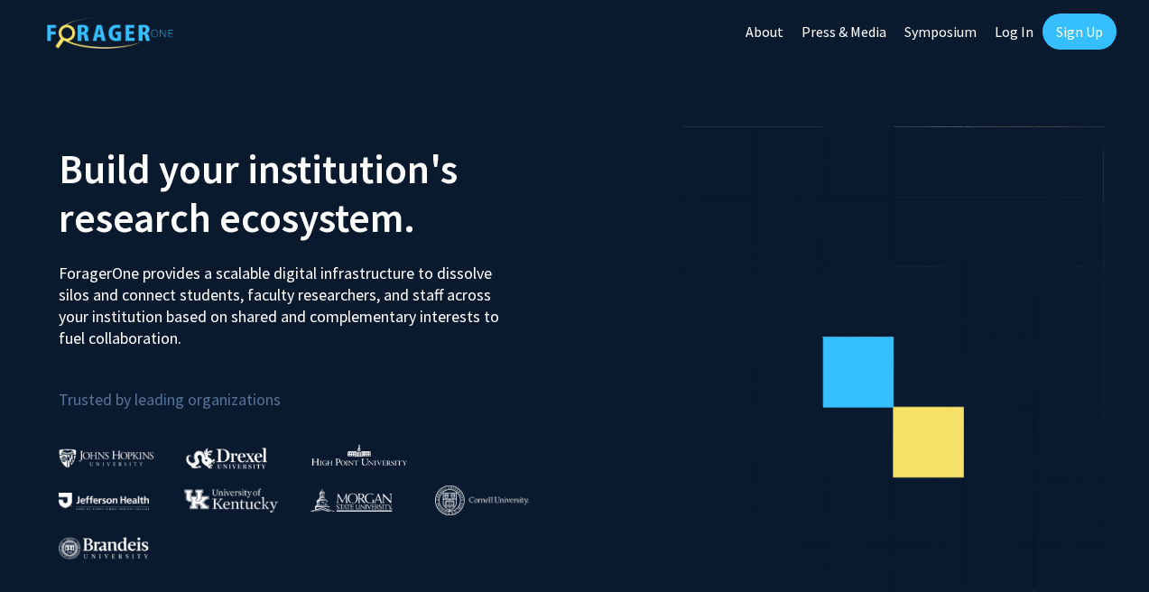
click at [1008, 27] on link "Log In" at bounding box center [1014, 31] width 57 height 63
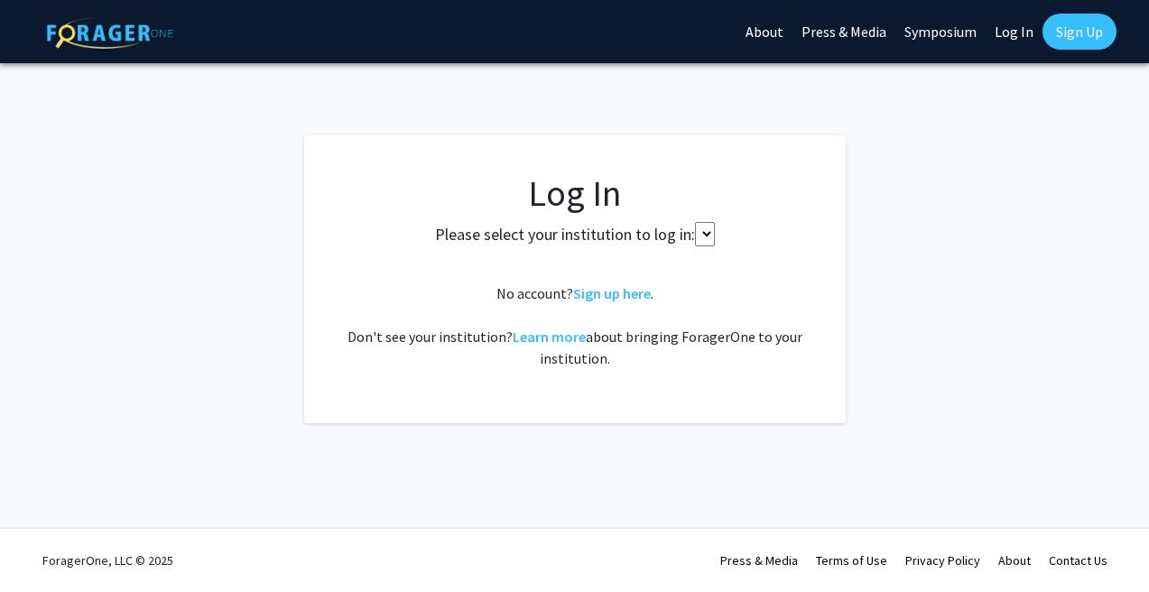
select select
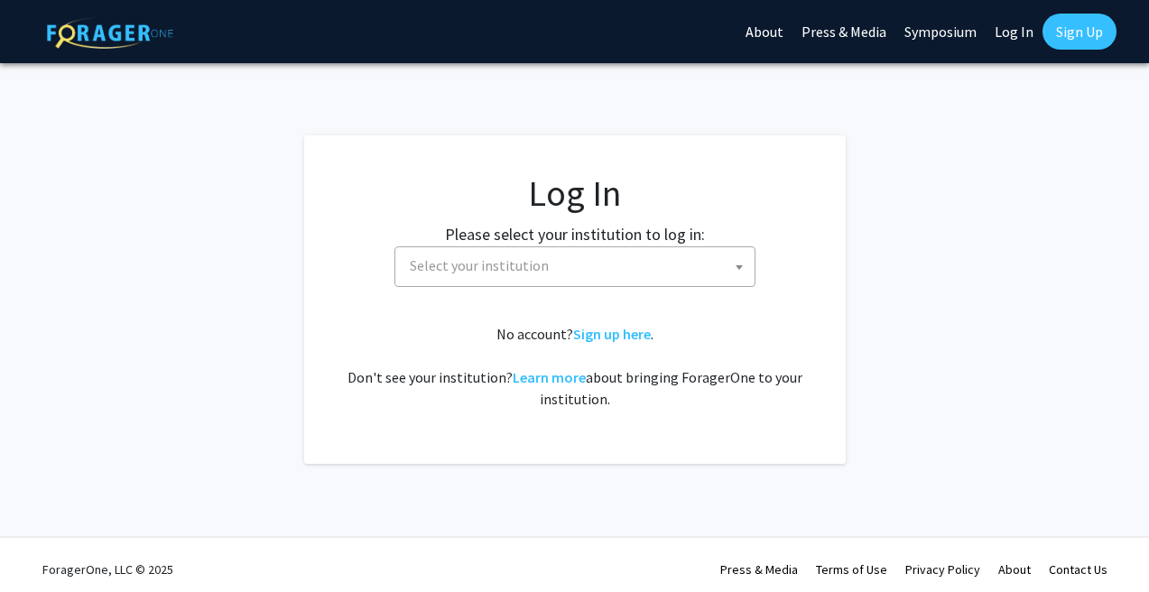
click at [573, 259] on span "Select your institution" at bounding box center [579, 265] width 352 height 37
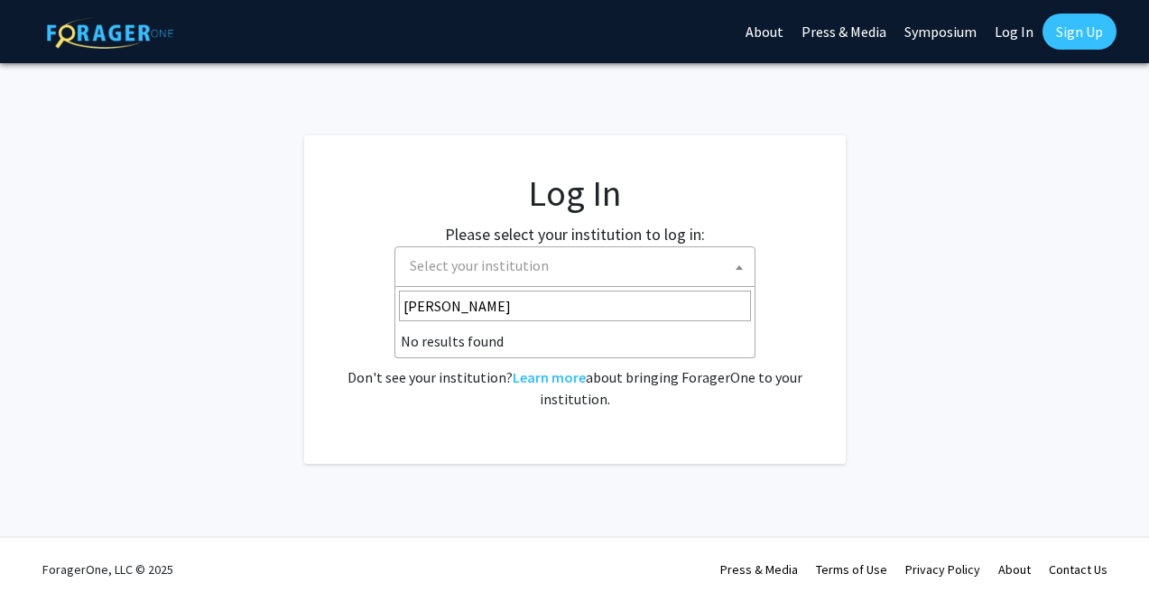
type input "cornell"
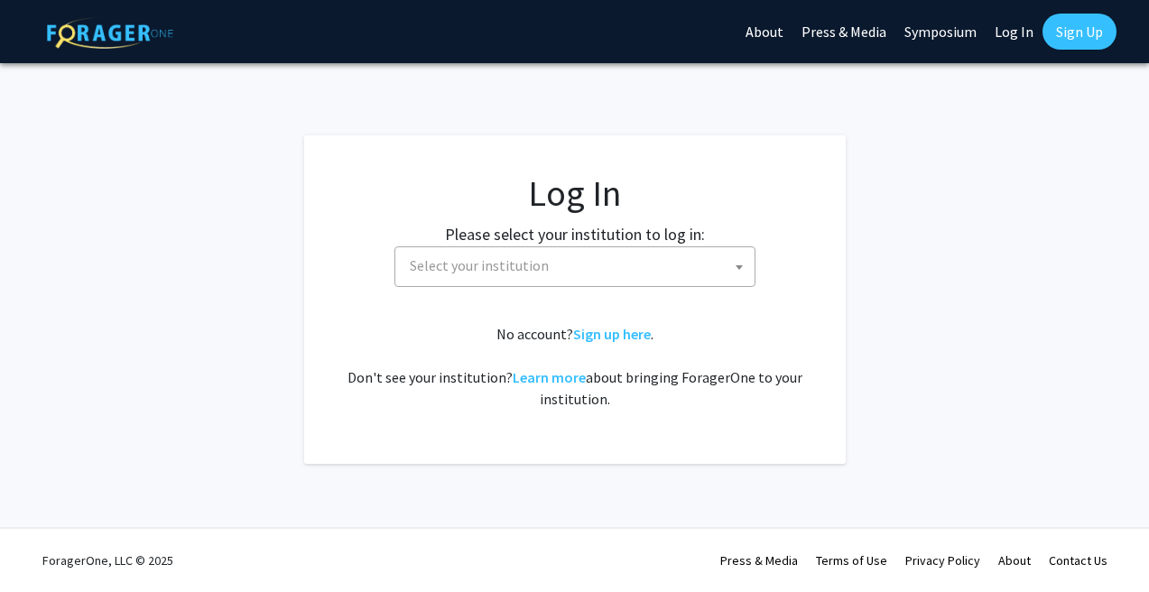
select select
click at [463, 263] on span "Select your institution" at bounding box center [479, 265] width 139 height 18
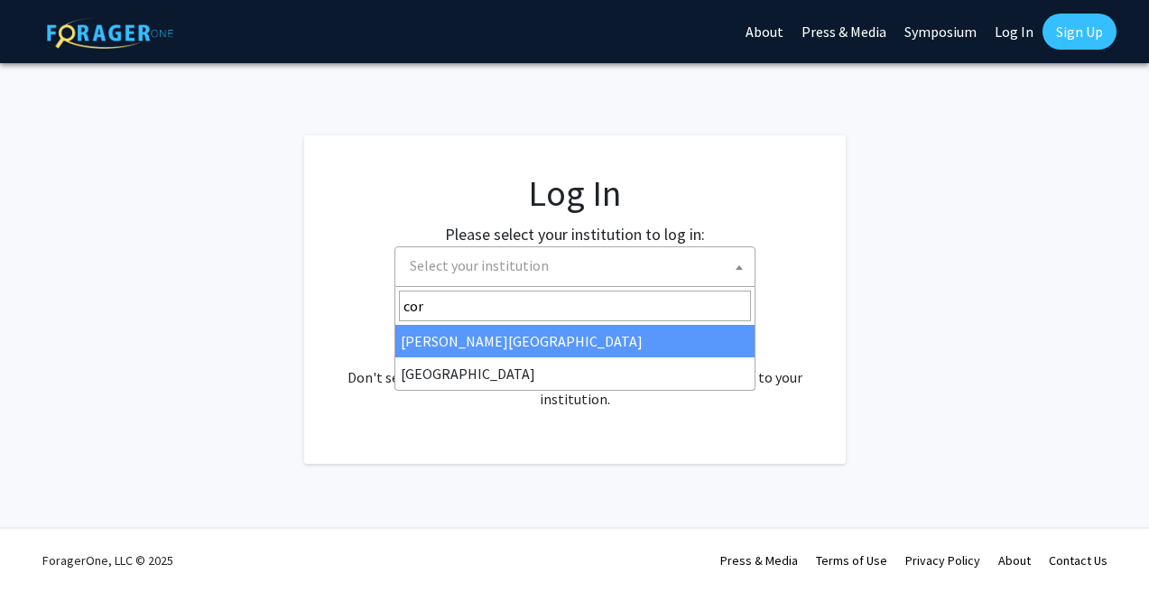
type input "corn"
